Goal: Communication & Community: Connect with others

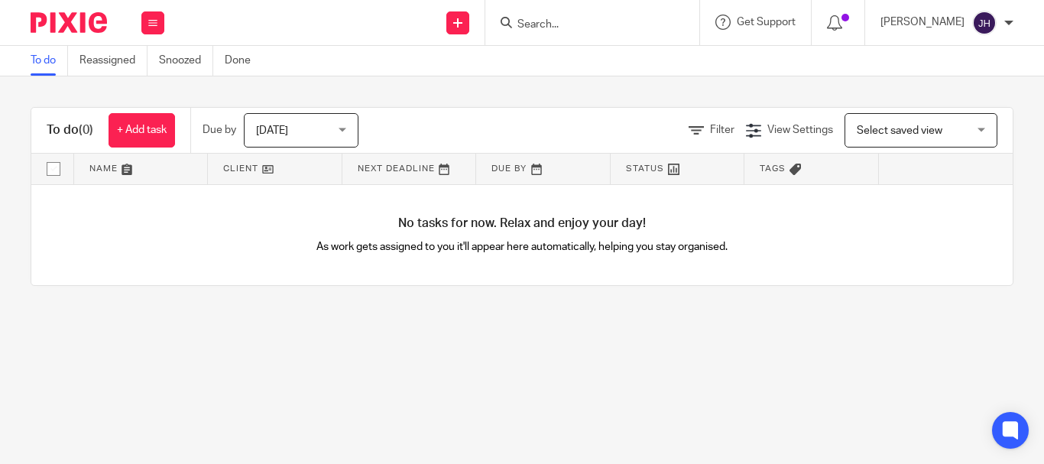
click at [570, 30] on input "Search" at bounding box center [585, 25] width 138 height 14
click at [115, 67] on link "Reassigned" at bounding box center [114, 61] width 68 height 30
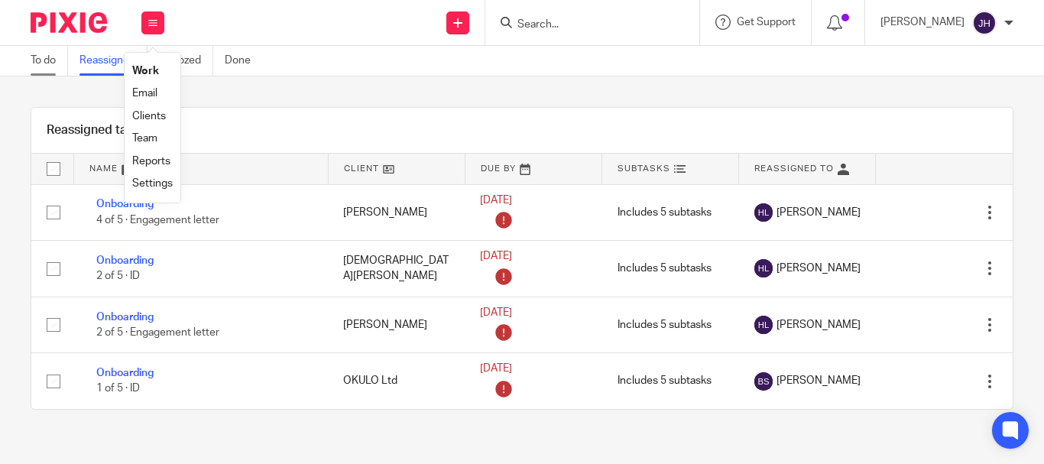
click at [56, 63] on link "To do" at bounding box center [49, 61] width 37 height 30
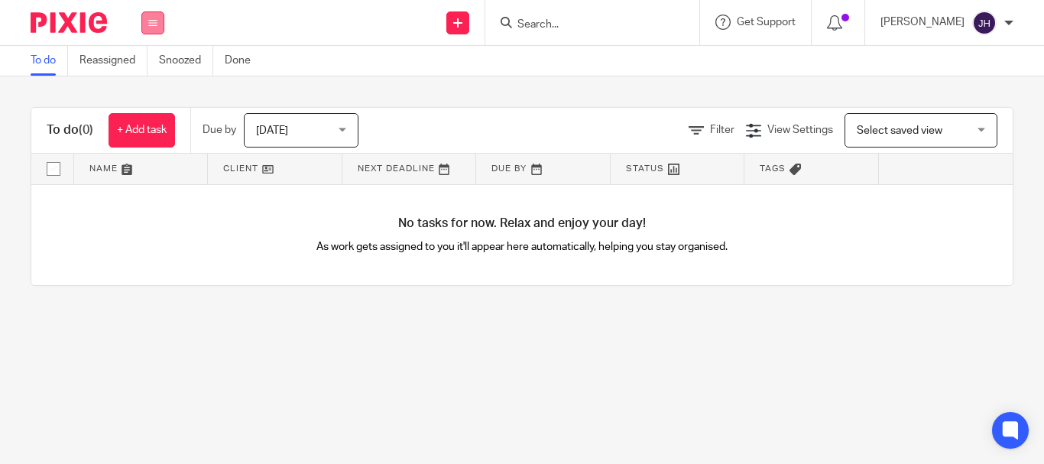
click at [154, 24] on icon at bounding box center [152, 22] width 9 height 9
click at [157, 114] on link "Clients" at bounding box center [149, 116] width 34 height 11
click at [151, 23] on icon at bounding box center [152, 22] width 9 height 9
click at [158, 132] on li "Team" at bounding box center [152, 139] width 41 height 22
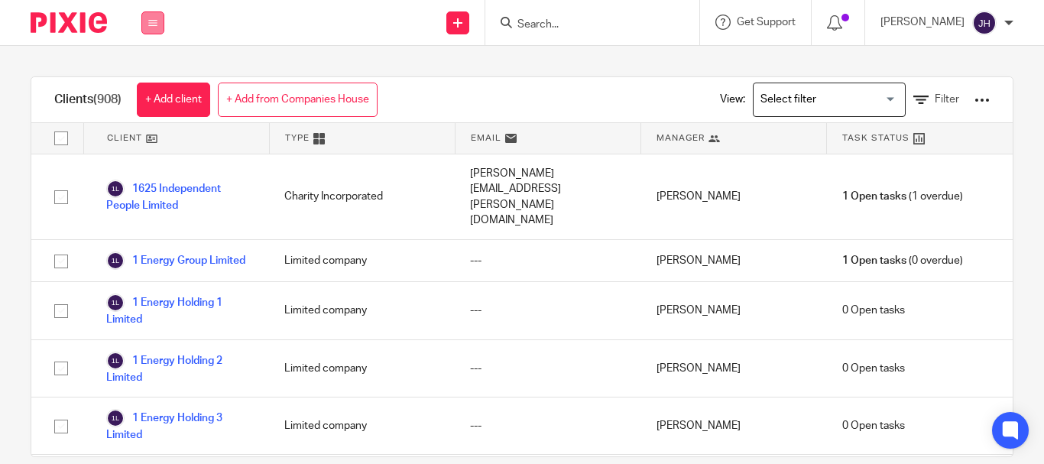
click at [155, 19] on button at bounding box center [152, 22] width 23 height 23
click at [149, 127] on li "Clients" at bounding box center [152, 117] width 41 height 22
click at [153, 138] on link "Team" at bounding box center [144, 138] width 25 height 11
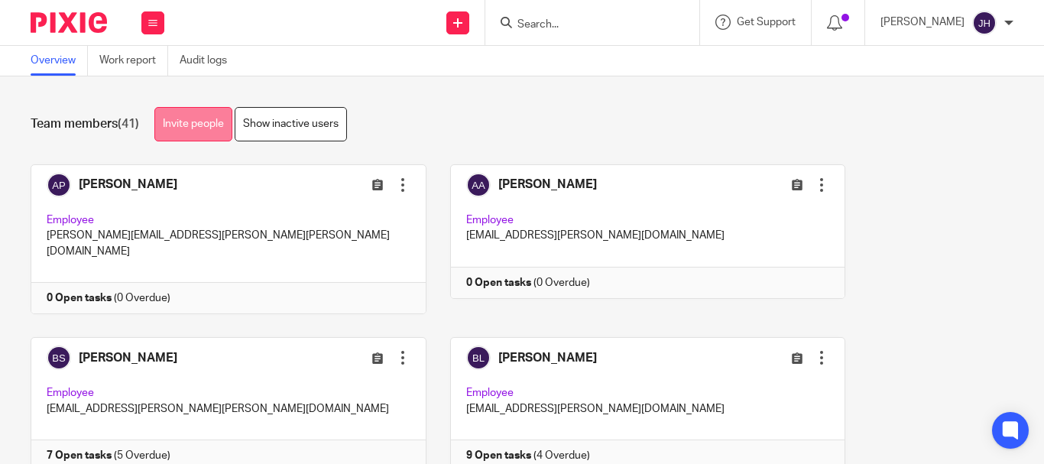
click at [204, 130] on link "Invite people" at bounding box center [193, 124] width 78 height 34
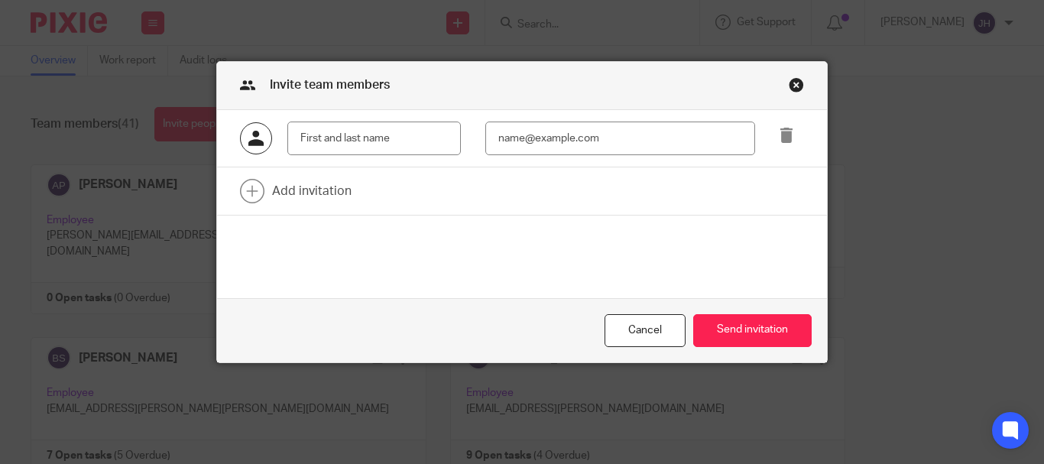
click at [330, 143] on input "text" at bounding box center [374, 139] width 174 height 34
type input "[PERSON_NAME]"
click at [399, 136] on input "[PERSON_NAME]" at bounding box center [374, 139] width 174 height 34
click at [518, 141] on input "email" at bounding box center [621, 139] width 270 height 34
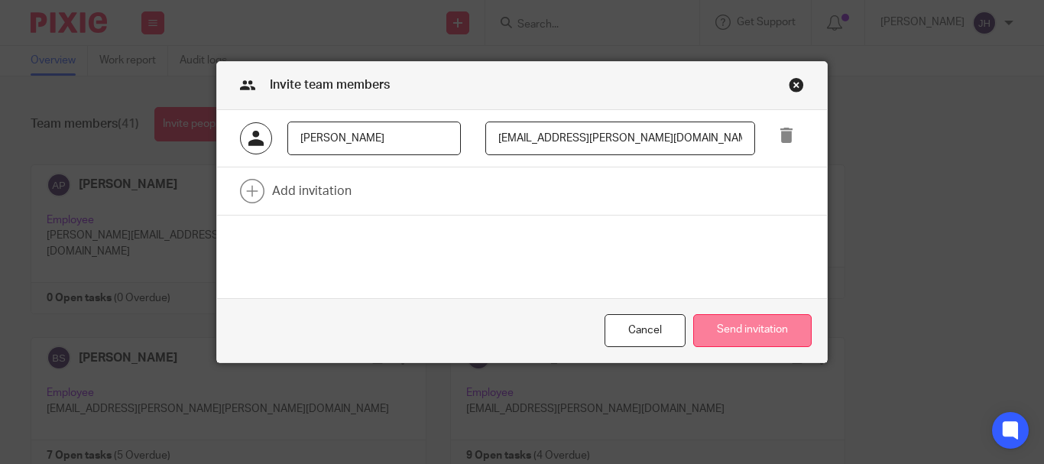
type input "[EMAIL_ADDRESS][PERSON_NAME][DOMAIN_NAME]"
click at [762, 325] on button "Send invitation" at bounding box center [752, 330] width 119 height 33
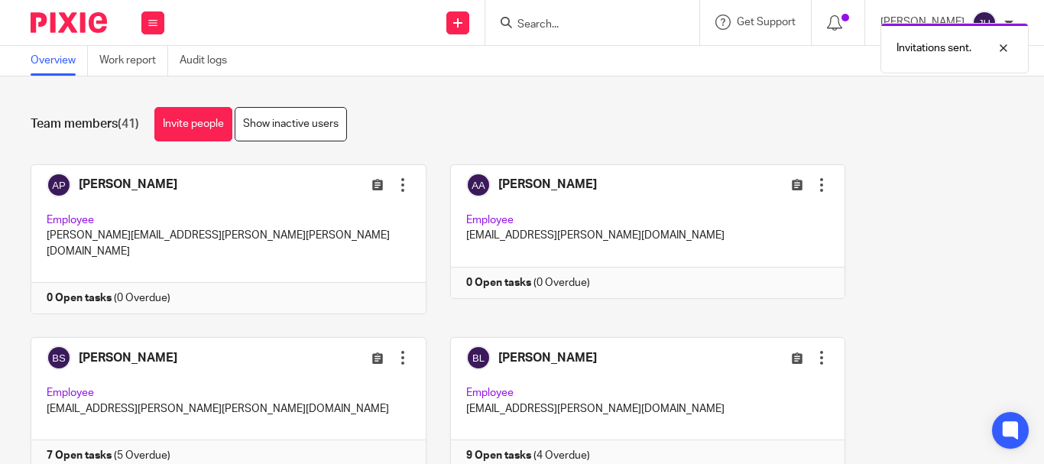
click at [182, 119] on link "Invite people" at bounding box center [193, 124] width 78 height 34
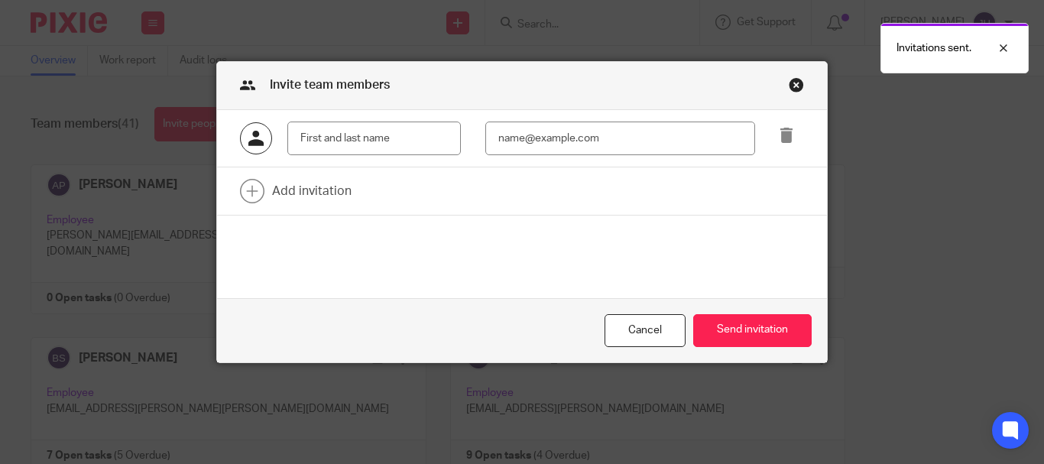
click at [353, 147] on input "text" at bounding box center [374, 139] width 174 height 34
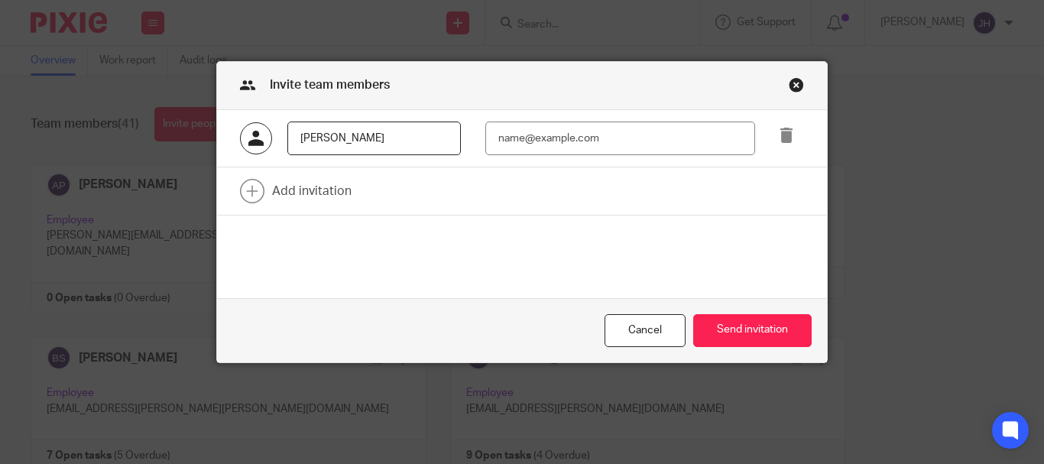
click at [352, 142] on input "Luca Berry" at bounding box center [374, 139] width 174 height 34
type input "Luca Berry"
click at [529, 145] on input "email" at bounding box center [621, 139] width 270 height 34
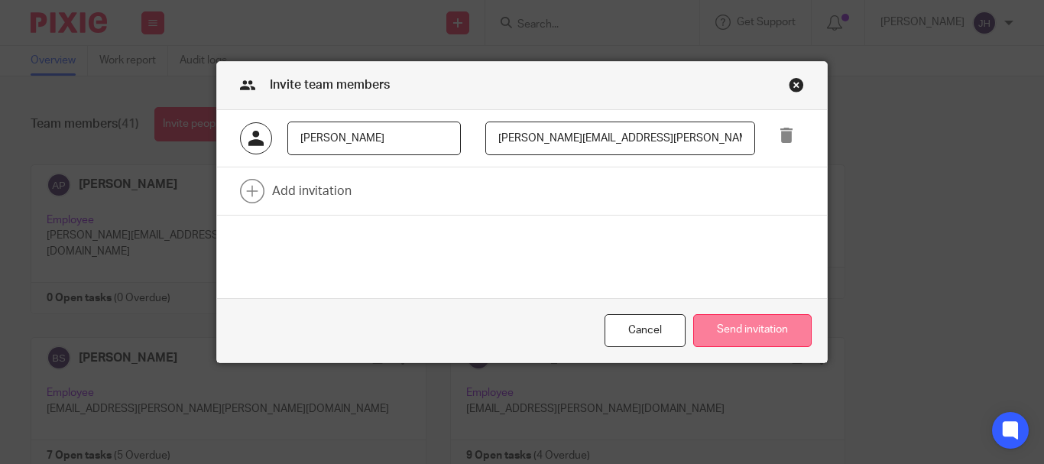
type input "luca.berry@corrigan.co.uk"
click at [745, 339] on button "Send invitation" at bounding box center [752, 330] width 119 height 33
